Goal: Transaction & Acquisition: Download file/media

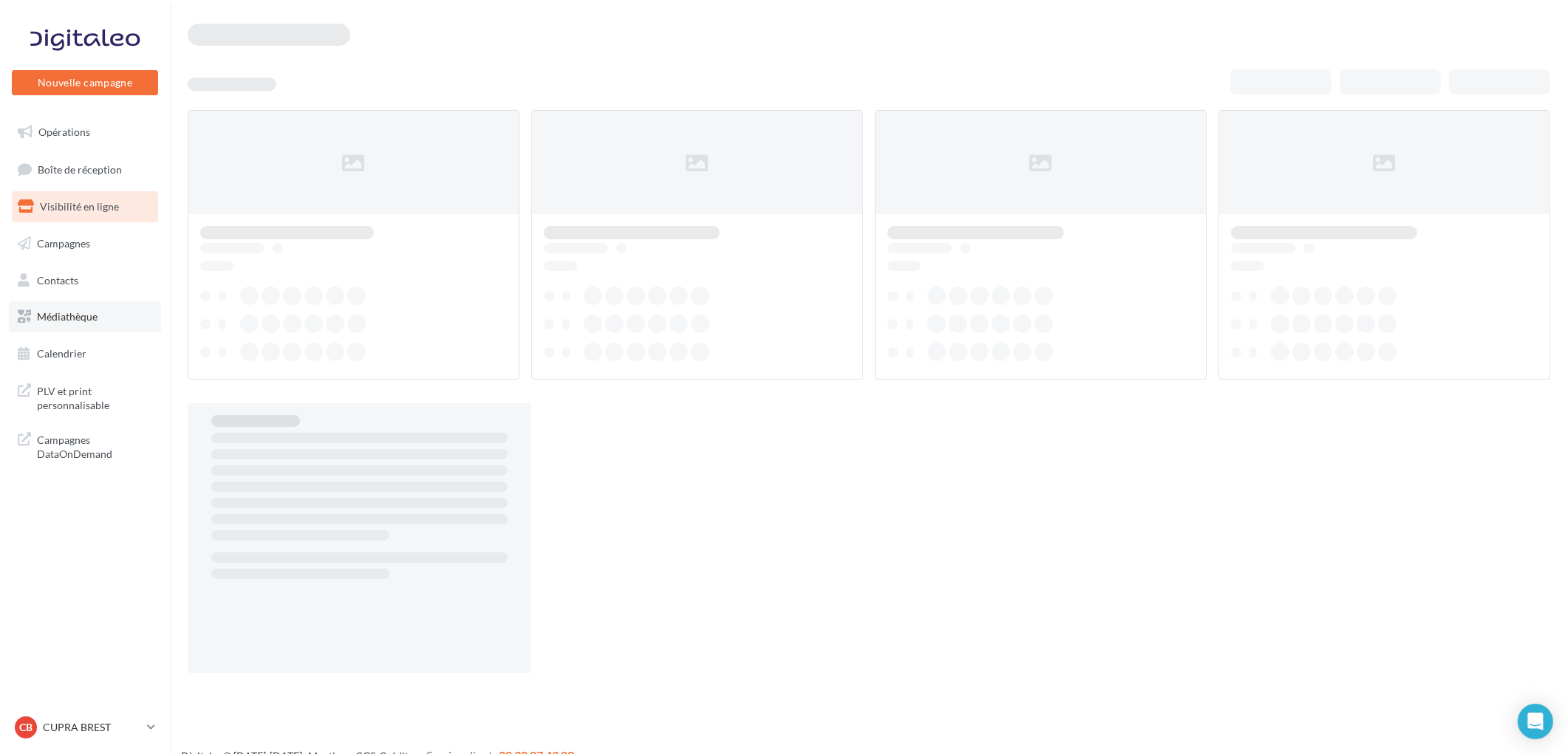
click at [93, 325] on link "Médiathèque" at bounding box center [85, 317] width 153 height 31
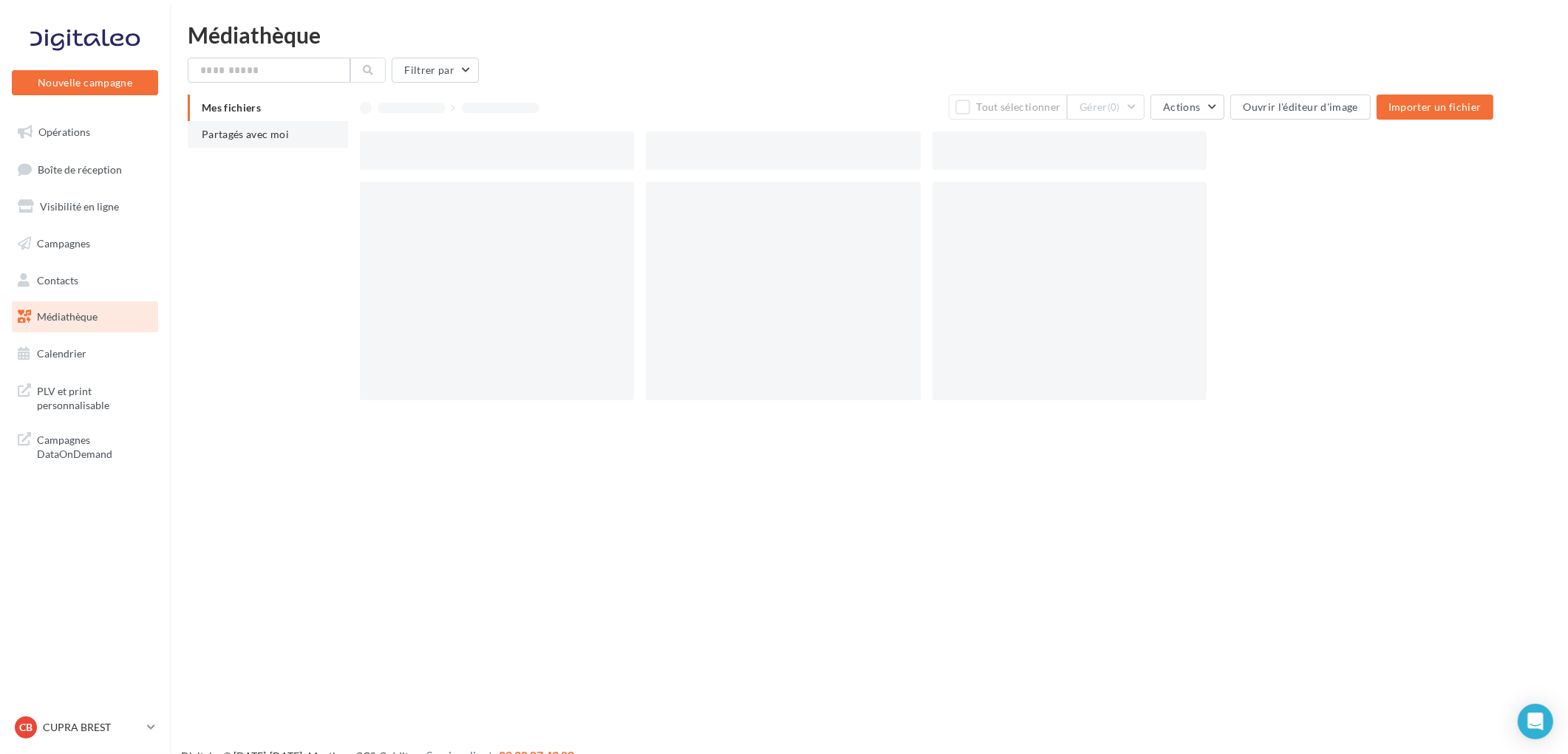
click at [220, 136] on span "Partagés avec moi" at bounding box center [245, 133] width 88 height 12
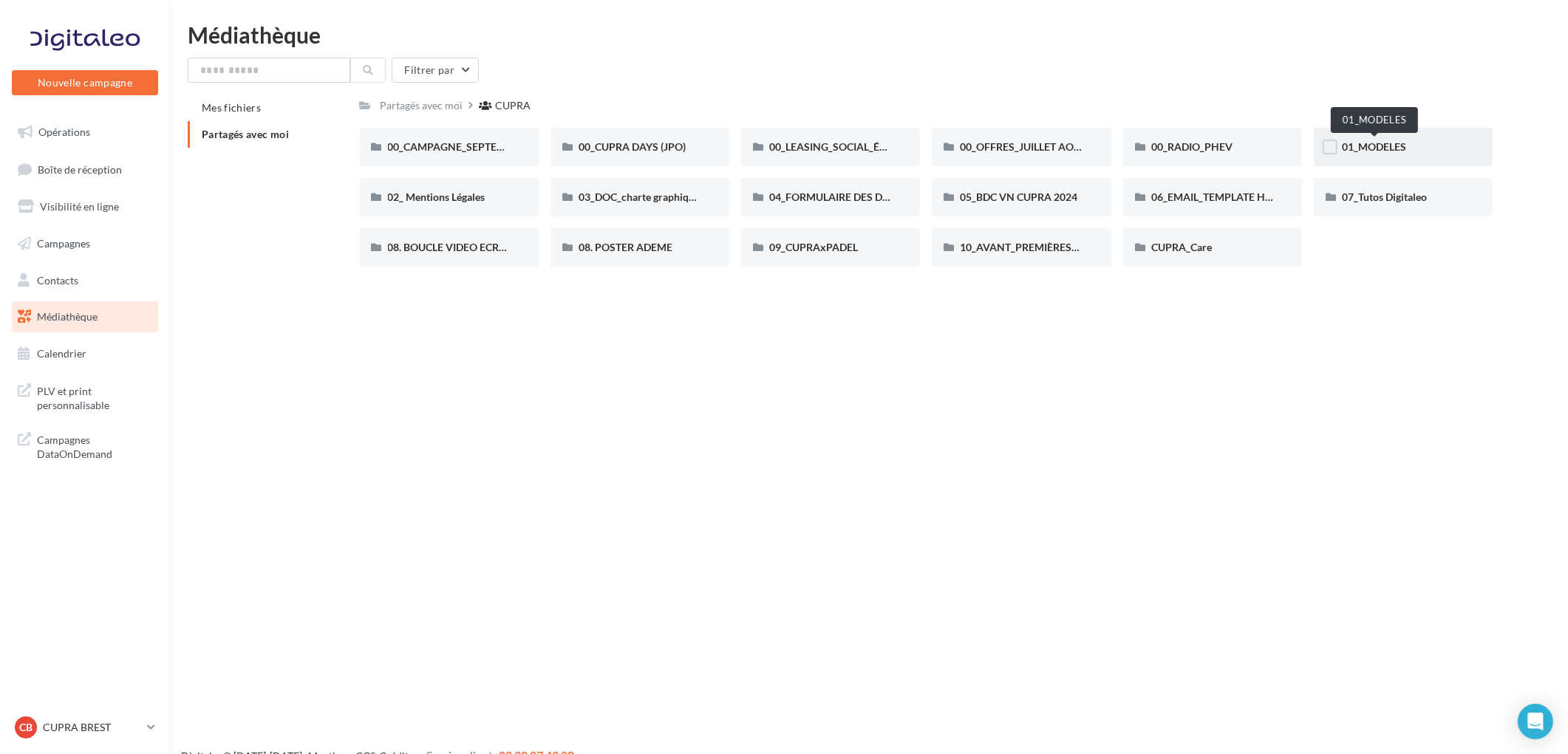
click at [1390, 149] on span "01_MODELES" at bounding box center [1374, 146] width 64 height 12
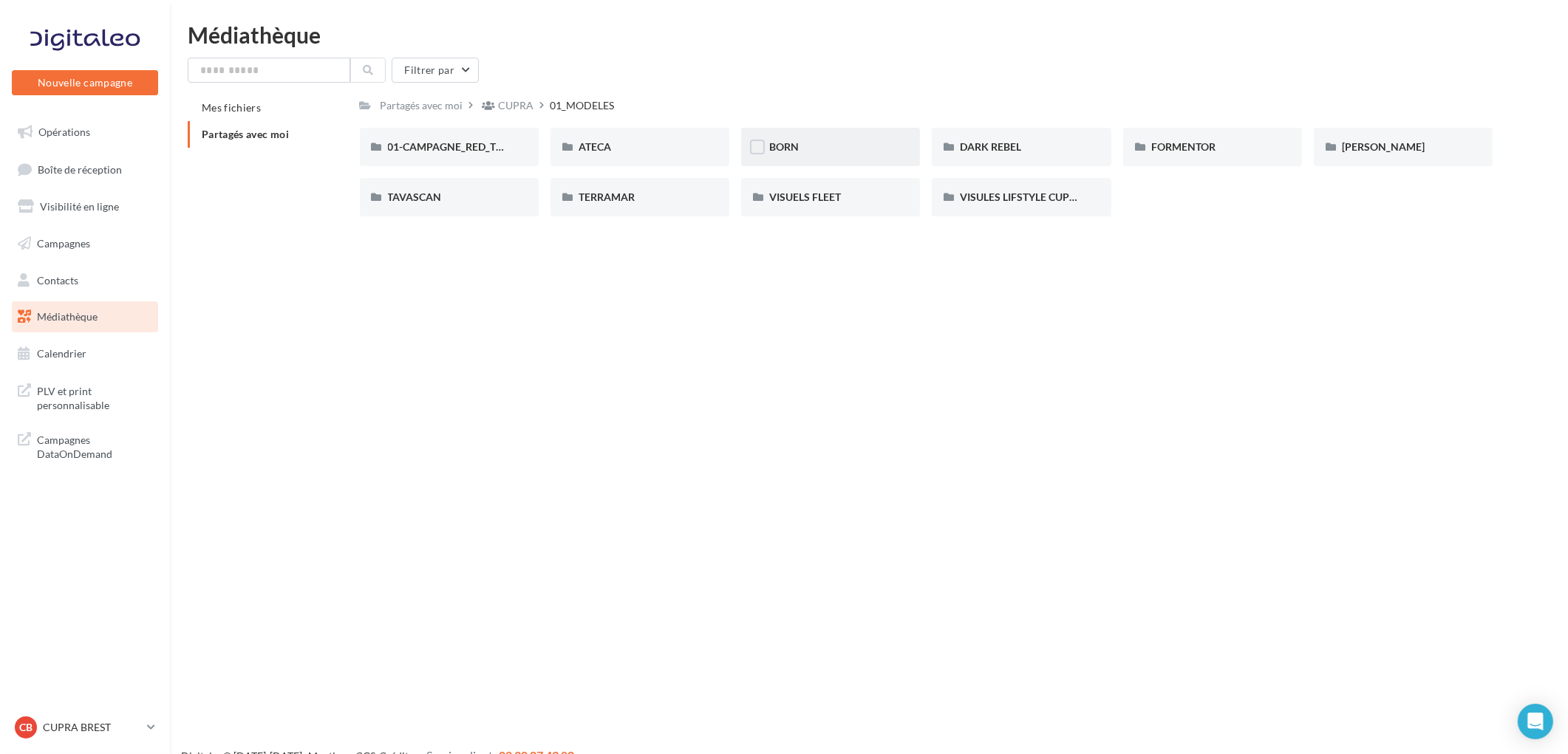
click at [823, 156] on div "BORN" at bounding box center [830, 147] width 178 height 38
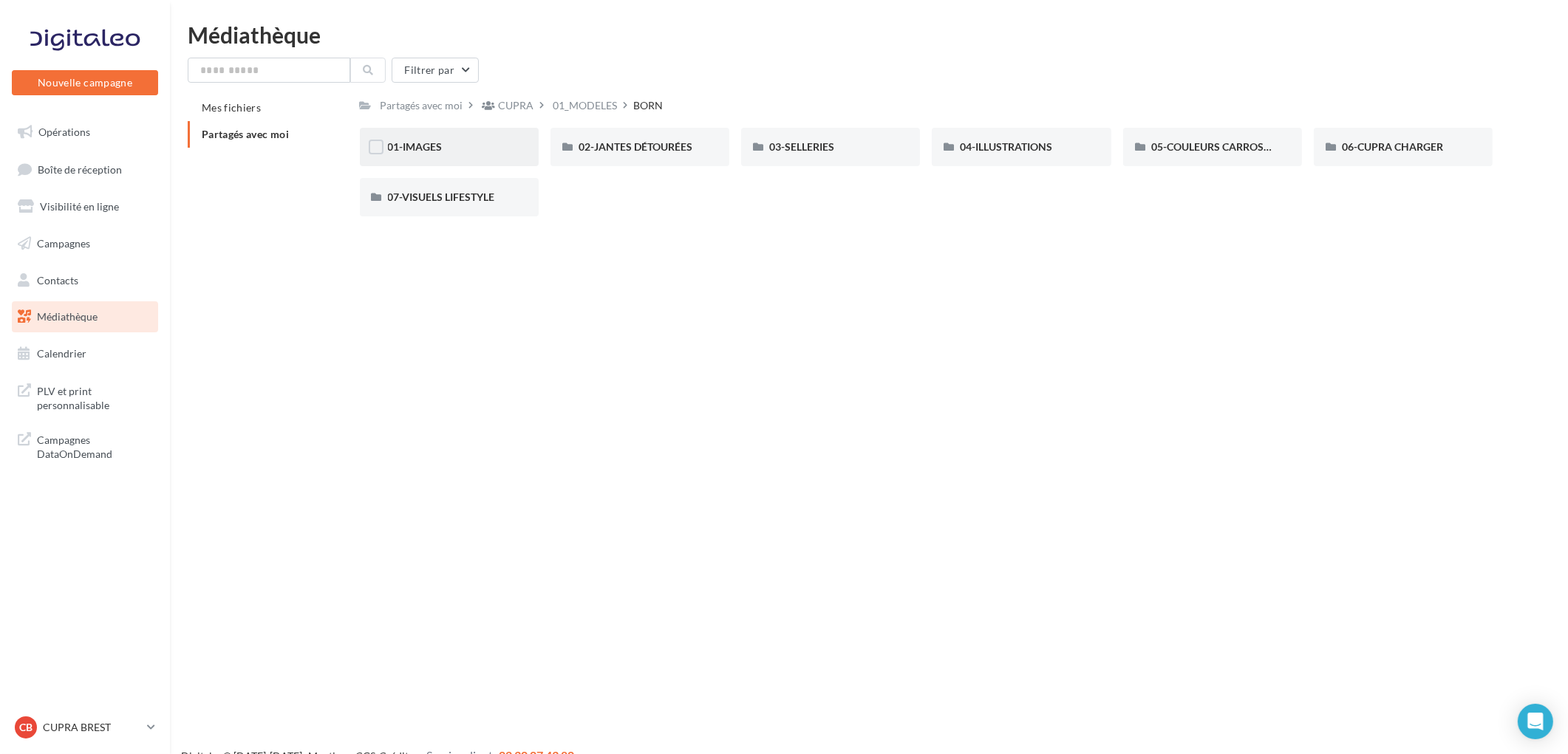
click at [488, 162] on div "01-IMAGES" at bounding box center [449, 147] width 178 height 38
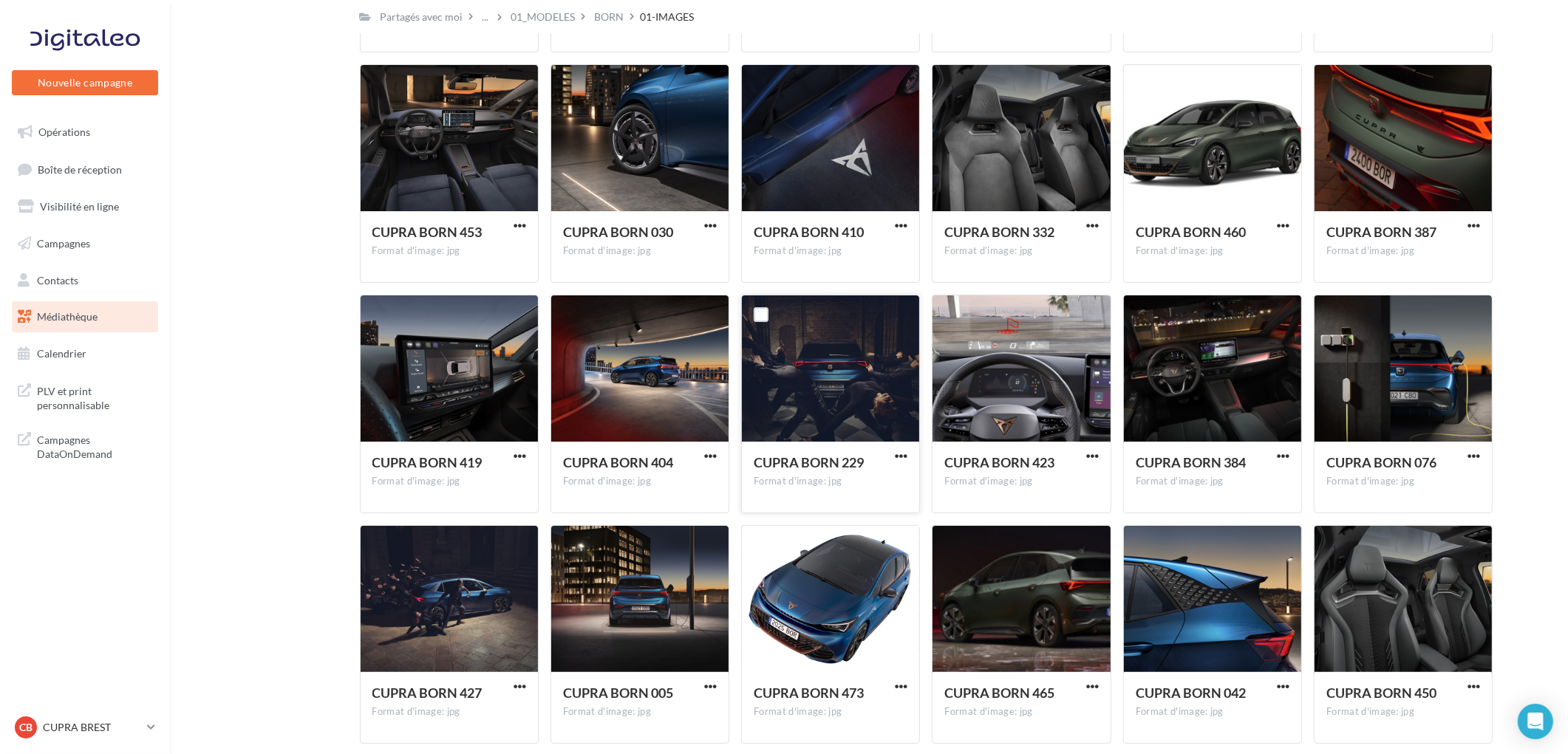
scroll to position [410, 0]
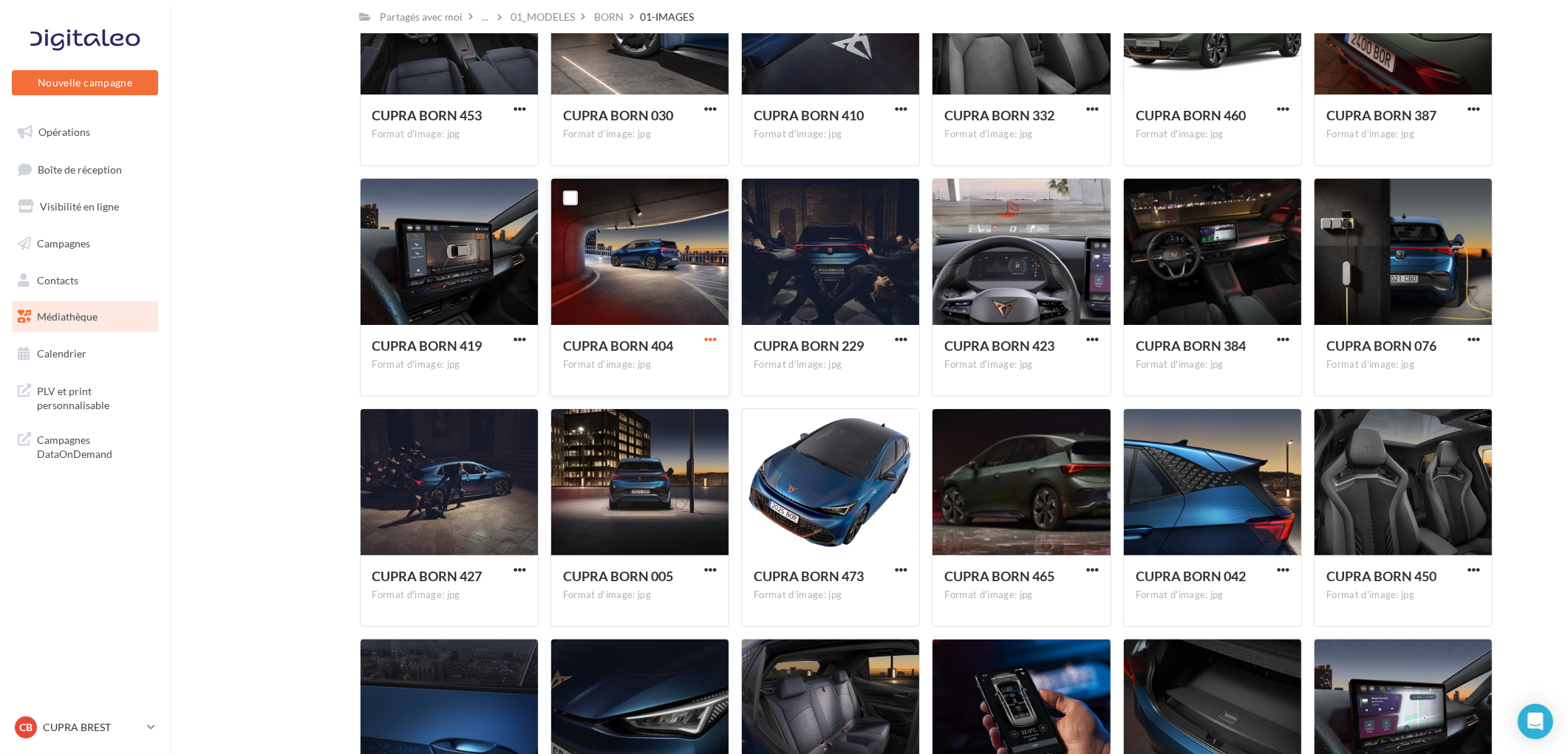
click at [708, 337] on span "button" at bounding box center [710, 339] width 13 height 12
click at [641, 367] on button "Télécharger" at bounding box center [645, 369] width 148 height 38
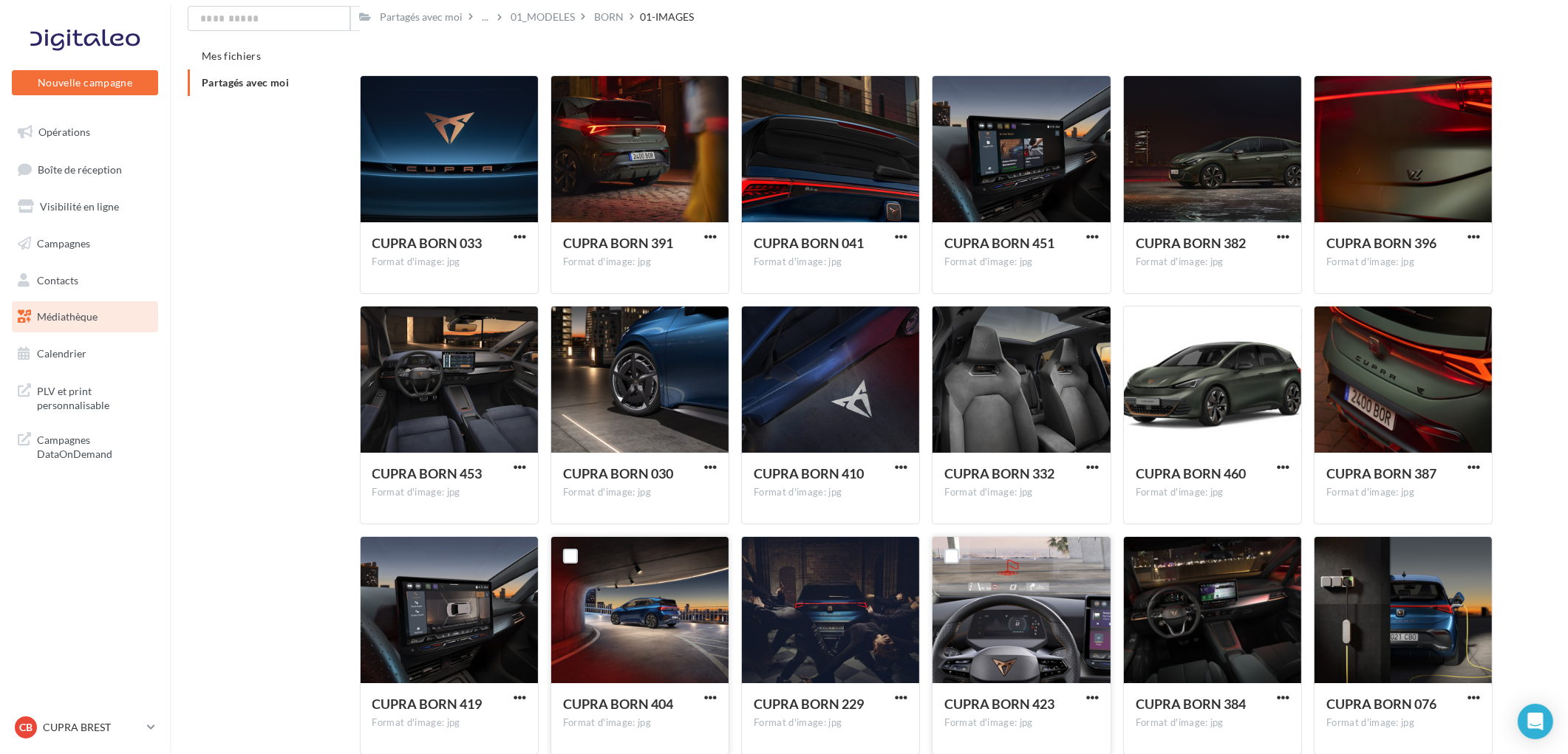
scroll to position [0, 0]
